Goal: Task Accomplishment & Management: Use online tool/utility

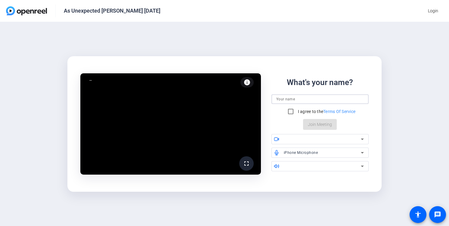
click at [290, 99] on input at bounding box center [320, 99] width 88 height 7
type input "[PERSON_NAME]"
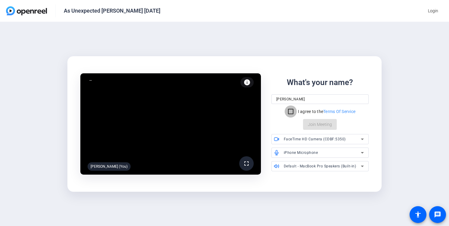
click at [290, 112] on input "I agree to the Terms Of Service" at bounding box center [291, 112] width 12 height 12
checkbox input "true"
click at [330, 152] on div "iPhone Microphone" at bounding box center [322, 153] width 77 height 8
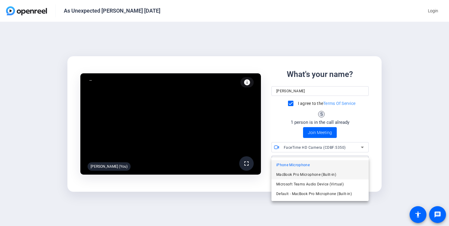
click at [321, 173] on span "MacBook Pro Microphone (Built-in)" at bounding box center [306, 174] width 60 height 7
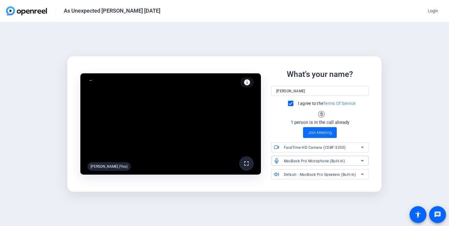
click at [323, 135] on span "Join Meeting" at bounding box center [320, 133] width 24 height 6
